Goal: Task Accomplishment & Management: Use online tool/utility

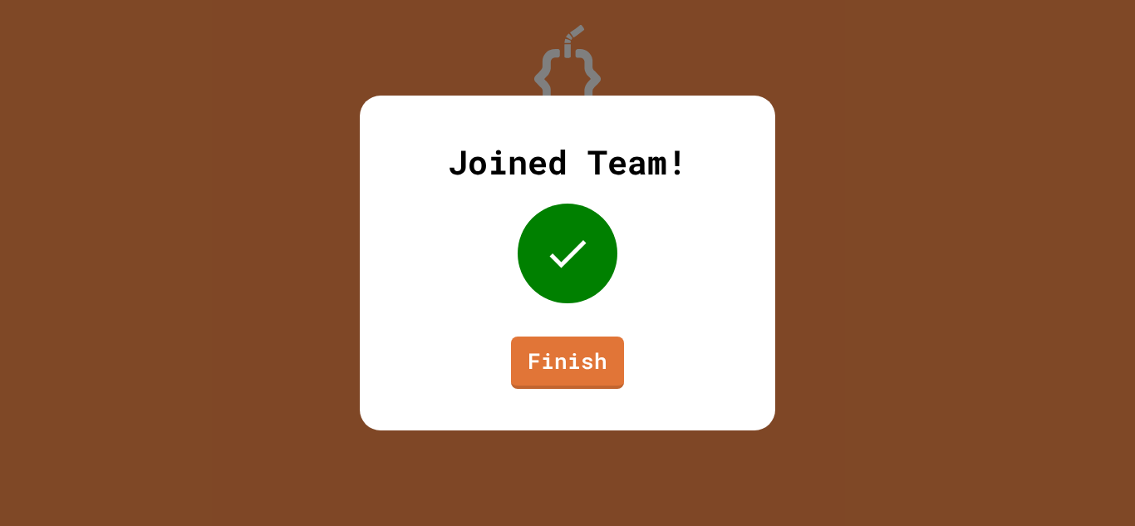
click at [584, 314] on div "Joined Team! Finish" at bounding box center [567, 263] width 415 height 335
click at [579, 332] on div "Joined Team! Finish" at bounding box center [567, 263] width 415 height 335
click at [592, 349] on link "Finish" at bounding box center [568, 362] width 114 height 54
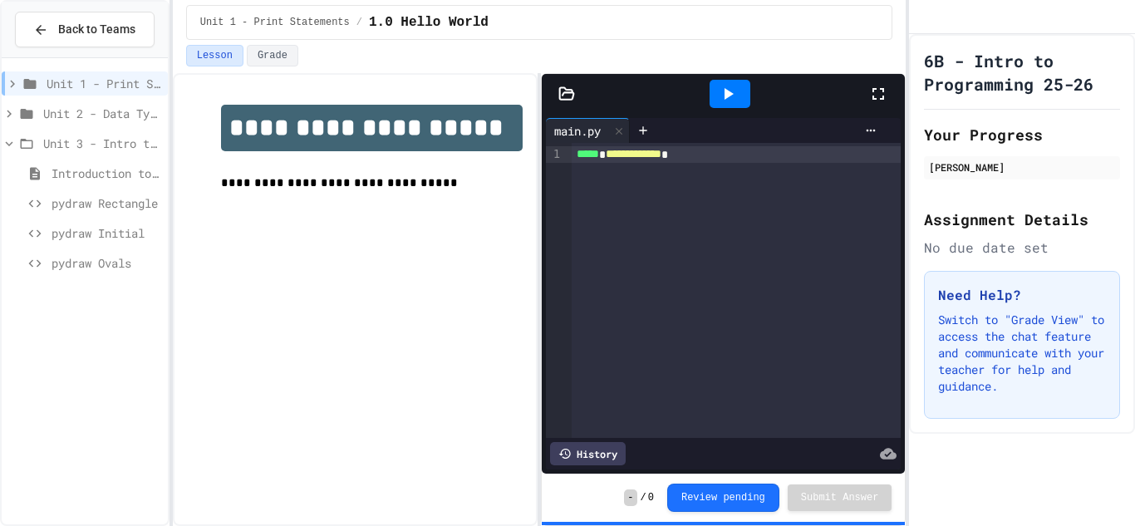
click at [126, 209] on span "pydraw Rectangle" at bounding box center [107, 202] width 110 height 17
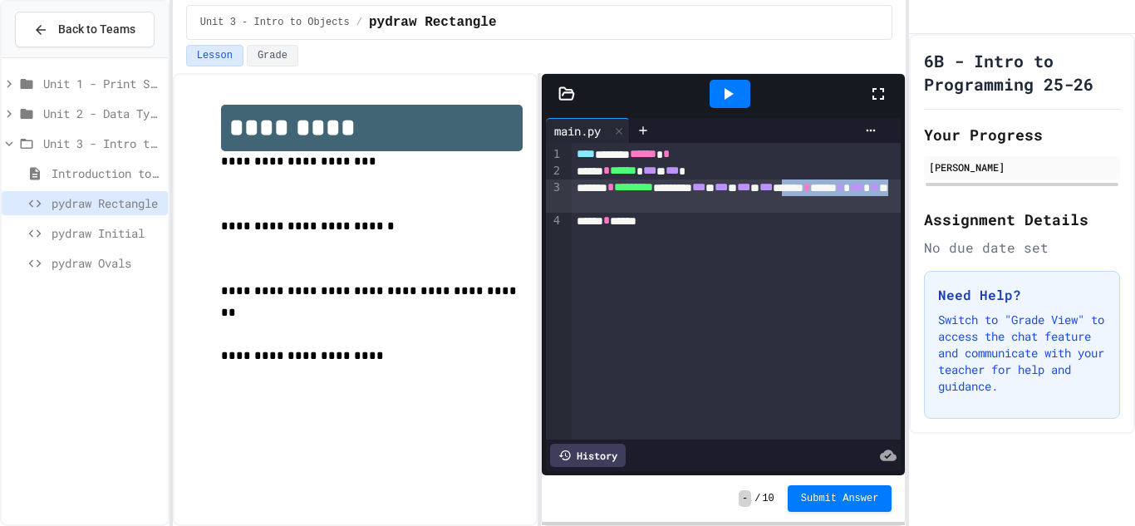
drag, startPoint x: 749, startPoint y: 208, endPoint x: 577, endPoint y: 209, distance: 172.0
click at [577, 209] on div "******* * ********* ******** *** * *** * *** * *** ******* * ****** * * *** * *…" at bounding box center [737, 195] width 330 height 33
click at [658, 293] on div "**** ****** ****** * ****** * ****** * *** * *** * ******* * ********* ********…" at bounding box center [737, 291] width 330 height 297
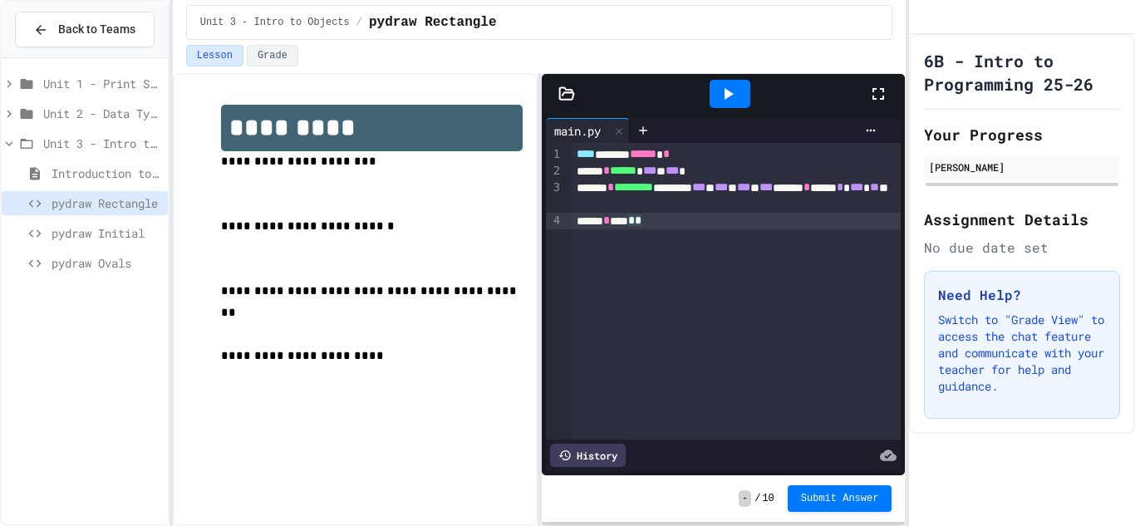
click at [870, 193] on span "**" at bounding box center [874, 187] width 9 height 12
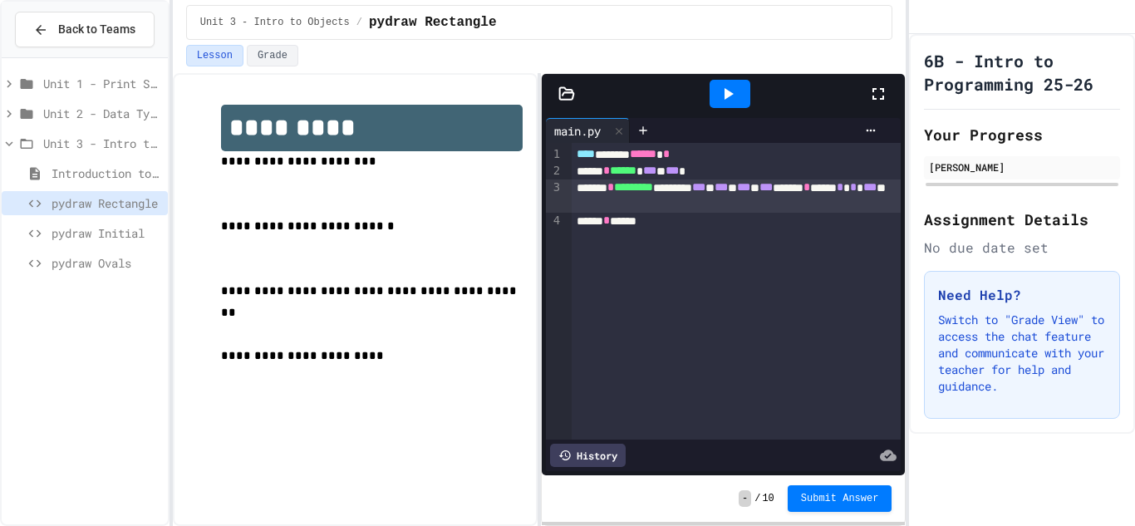
click at [742, 101] on div at bounding box center [729, 94] width 41 height 28
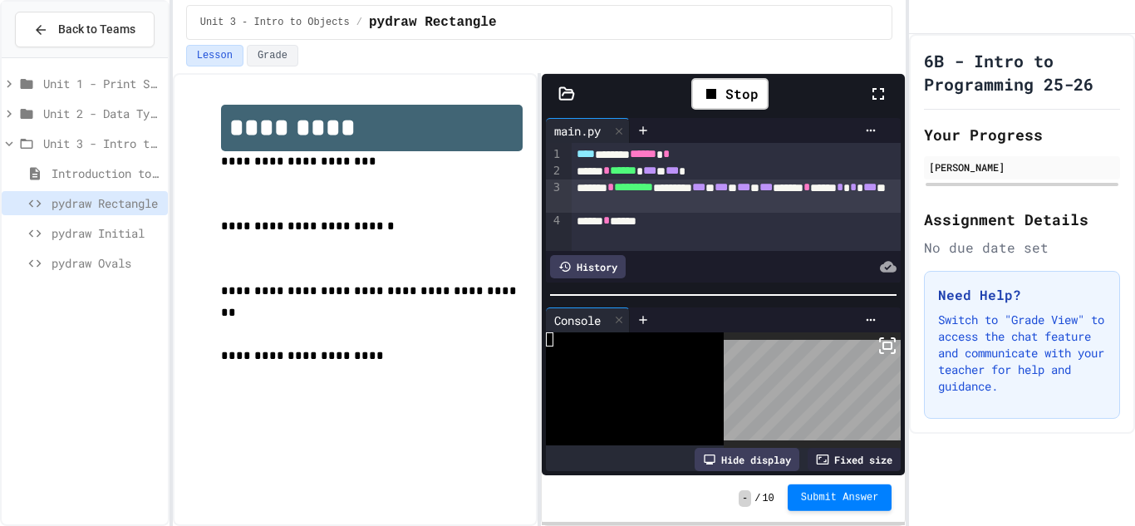
click at [869, 499] on span "Submit Answer" at bounding box center [840, 497] width 78 height 13
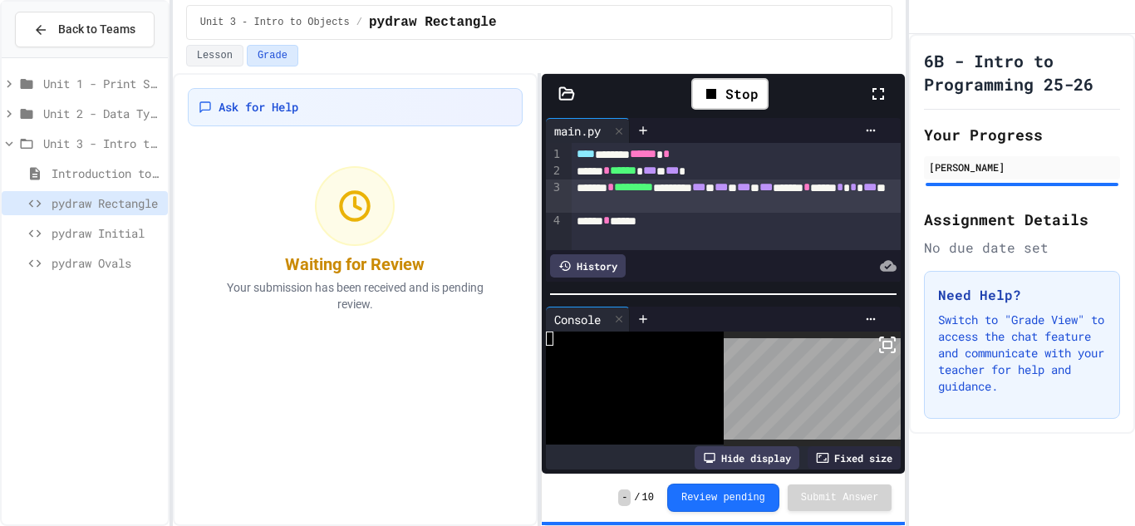
click at [140, 223] on div "pydraw Initial" at bounding box center [85, 233] width 166 height 24
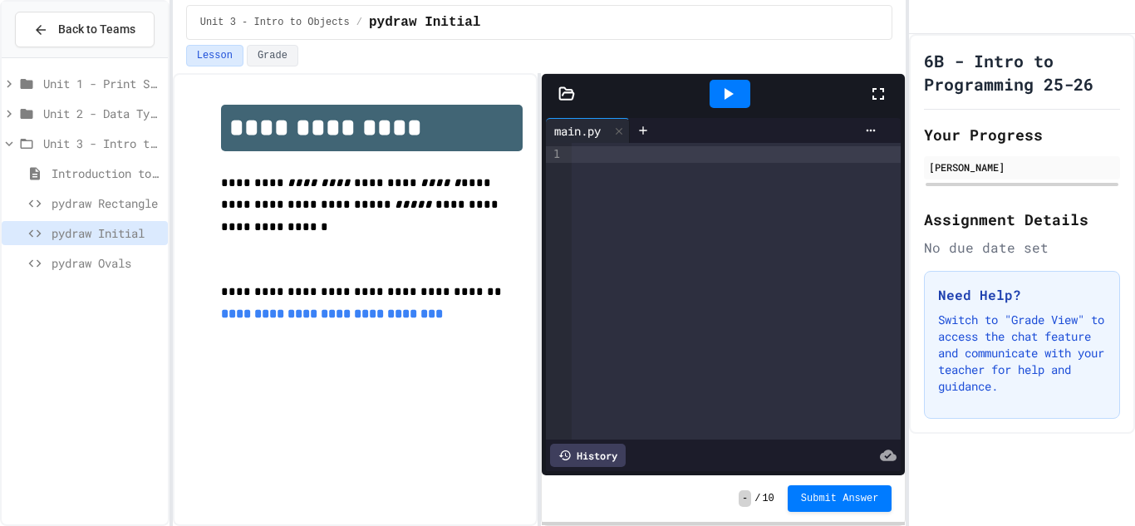
click at [567, 171] on div "›" at bounding box center [566, 291] width 8 height 297
click at [589, 155] on div at bounding box center [737, 154] width 330 height 17
click at [108, 198] on span "pydraw Rectangle" at bounding box center [107, 202] width 110 height 17
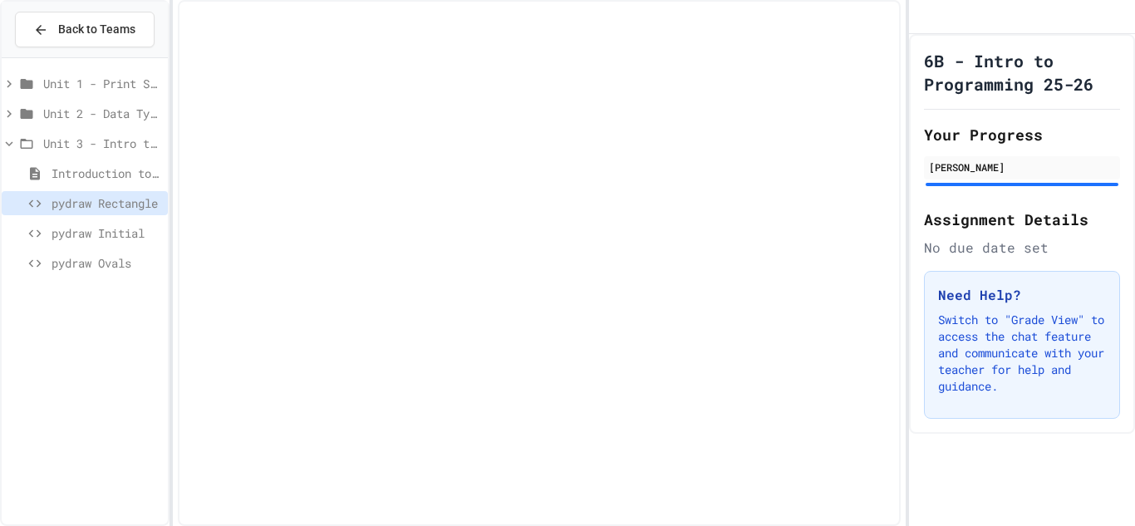
click at [116, 237] on span "pydraw Initial" at bounding box center [107, 232] width 110 height 17
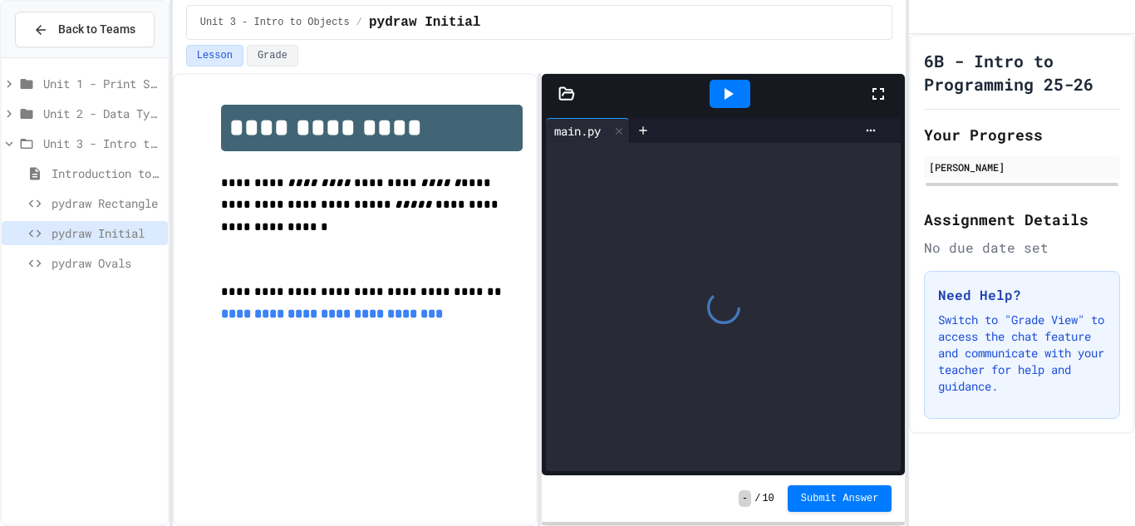
click at [123, 214] on div "pydraw Rectangle" at bounding box center [85, 203] width 166 height 24
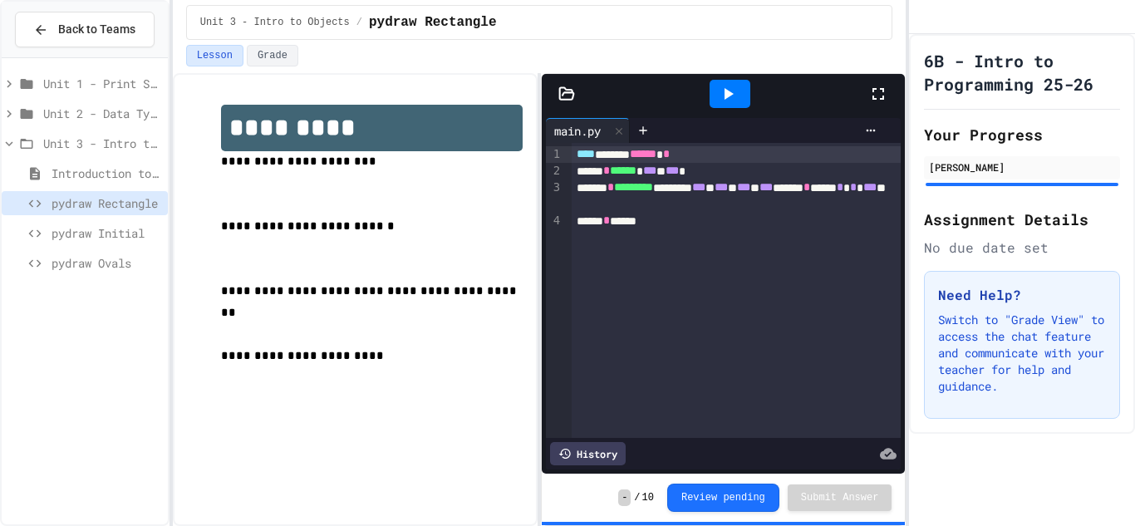
click at [125, 233] on span "pydraw Initial" at bounding box center [107, 232] width 110 height 17
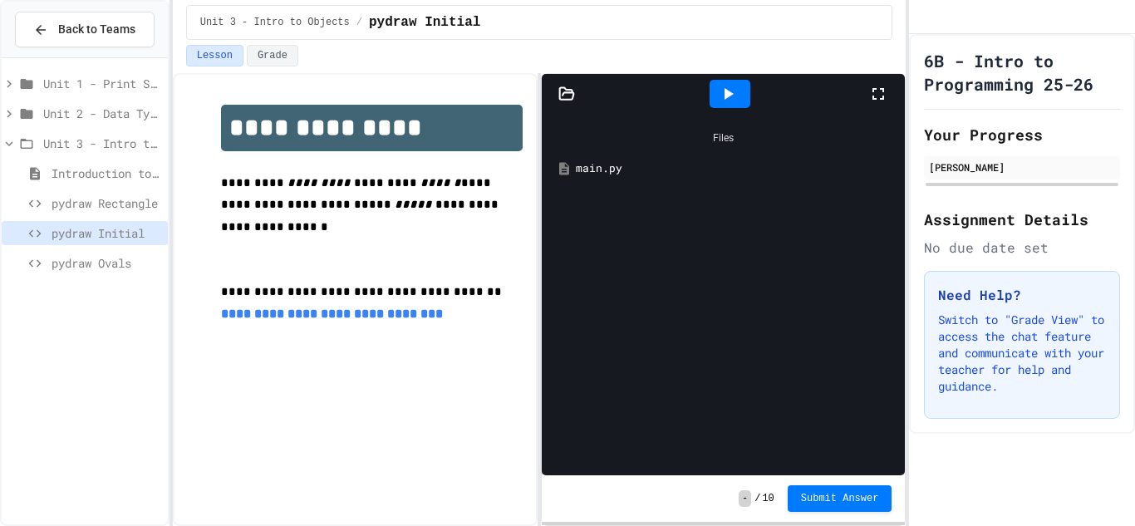
click at [120, 207] on span "pydraw Rectangle" at bounding box center [107, 202] width 110 height 17
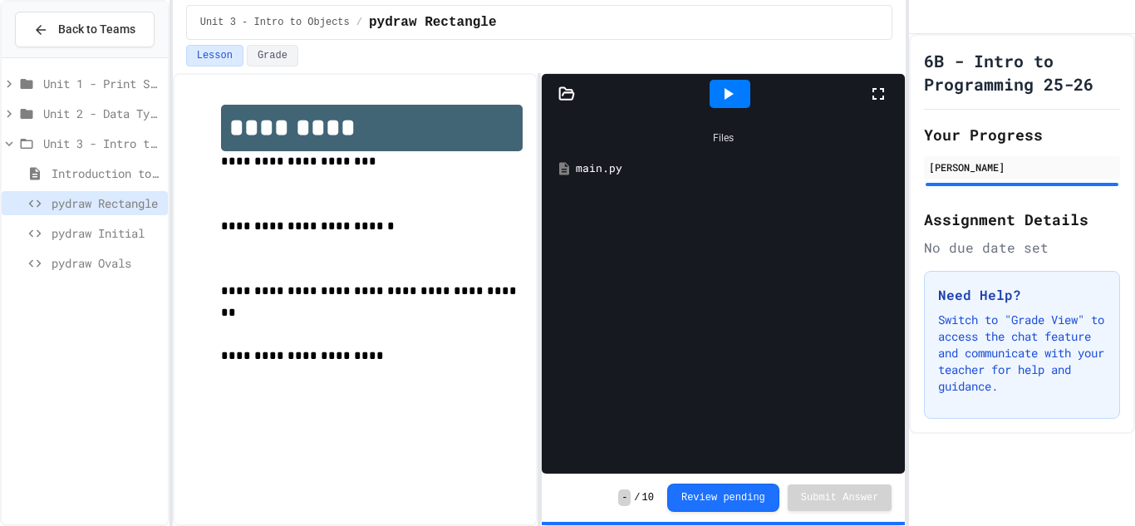
click at [120, 231] on span "pydraw Initial" at bounding box center [107, 232] width 110 height 17
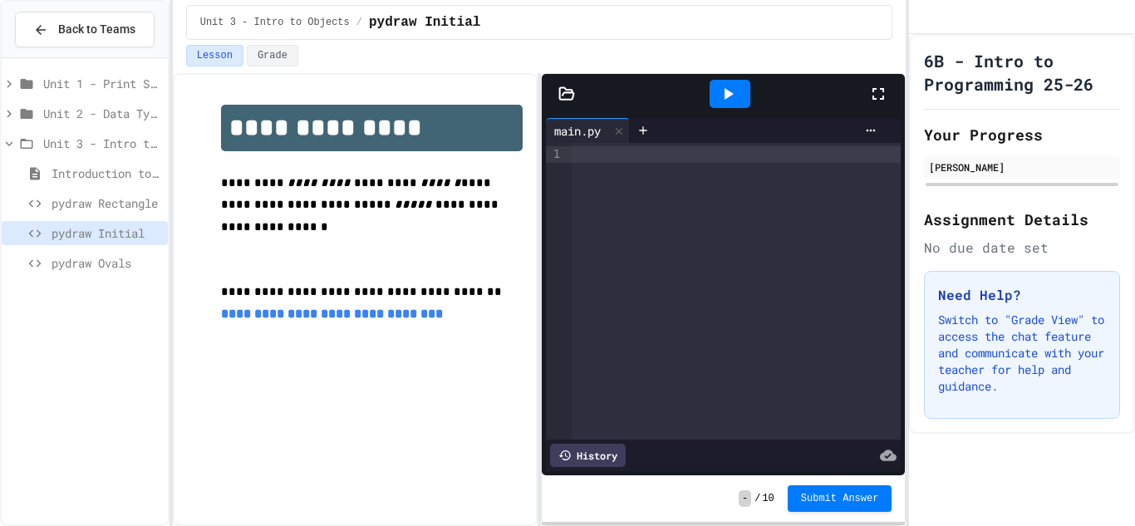
click at [607, 154] on div at bounding box center [737, 154] width 330 height 17
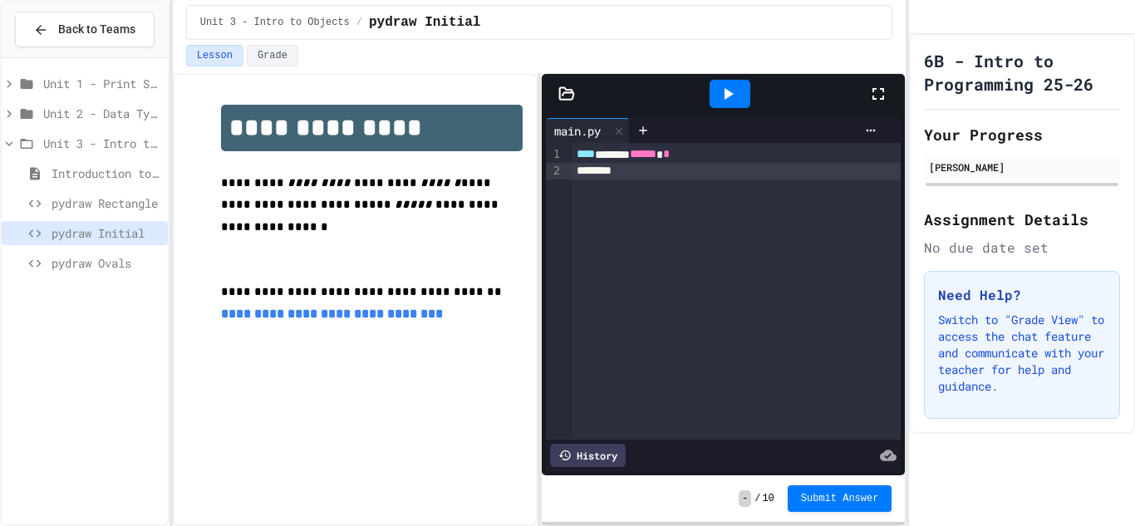
click at [125, 197] on span "pydraw Rectangle" at bounding box center [107, 202] width 110 height 17
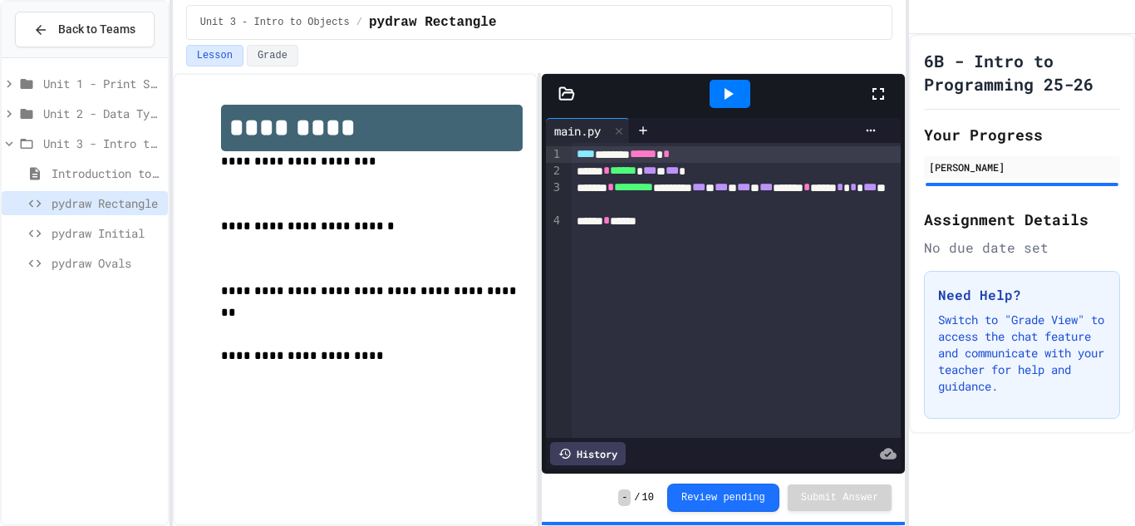
click at [120, 239] on span "pydraw Initial" at bounding box center [107, 232] width 110 height 17
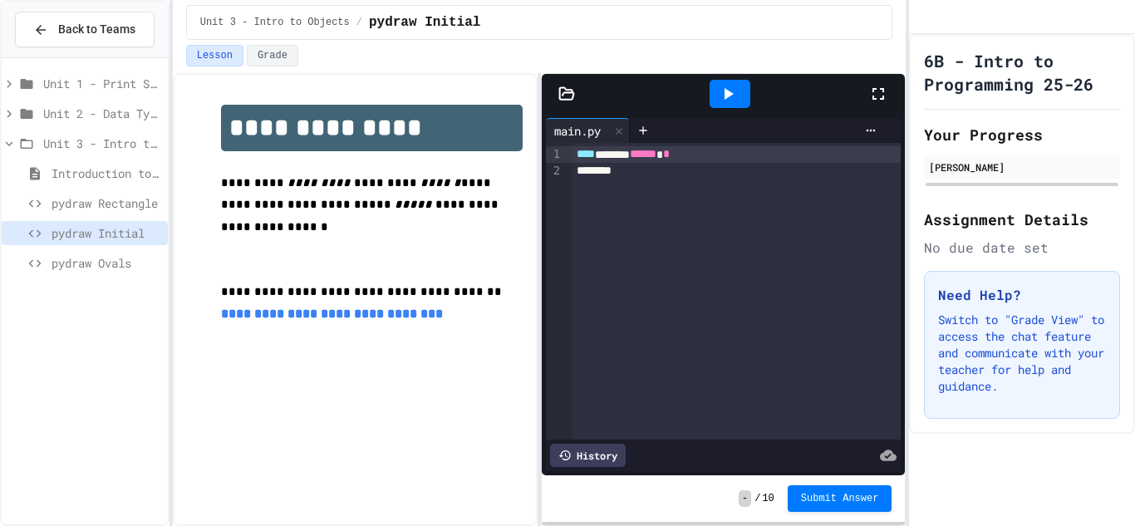
click at [647, 178] on div "********" at bounding box center [737, 171] width 330 height 17
click at [121, 214] on div "pydraw Rectangle" at bounding box center [85, 203] width 166 height 24
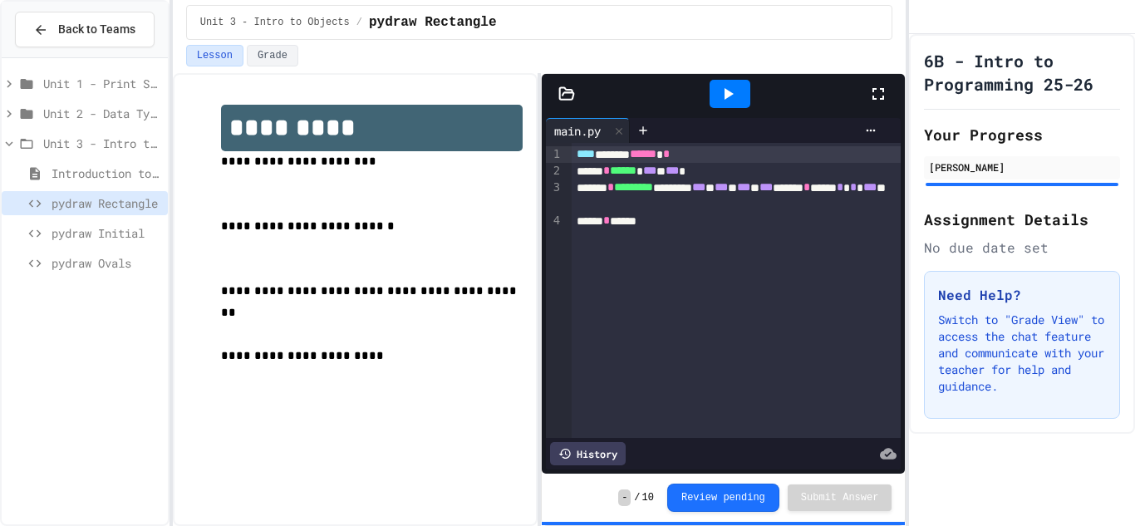
click at [100, 237] on span "pydraw Initial" at bounding box center [107, 232] width 110 height 17
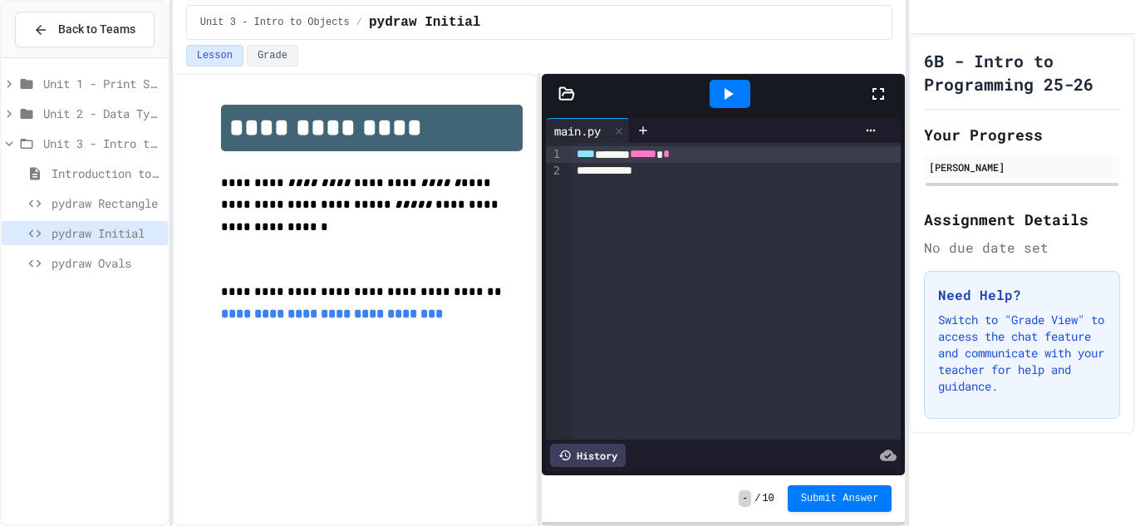
click at [624, 170] on div "**********" at bounding box center [737, 171] width 330 height 17
